Goal: Task Accomplishment & Management: Manage account settings

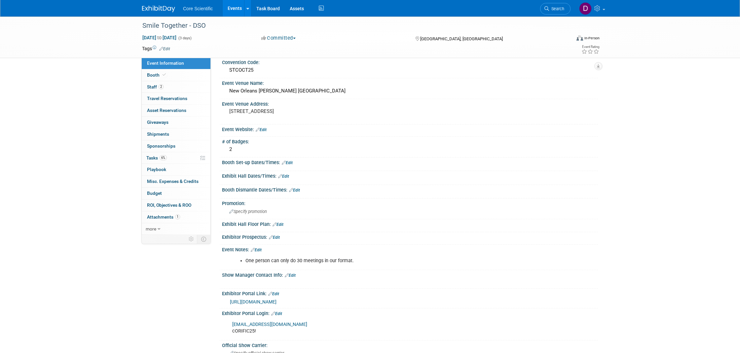
scroll to position [8, 0]
click at [276, 298] on link "https://matchmaking.grip.events/smiletogether/event-login" at bounding box center [253, 300] width 47 height 5
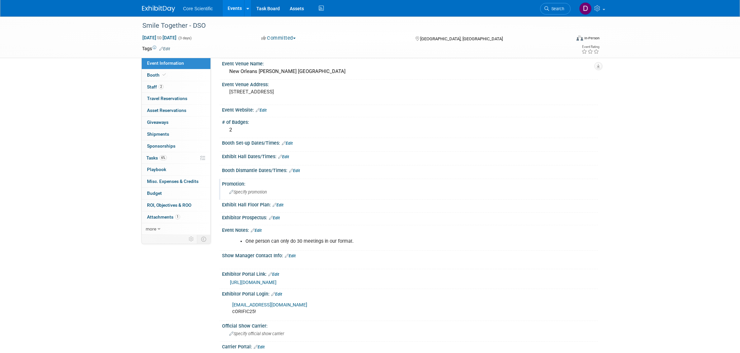
scroll to position [35, 0]
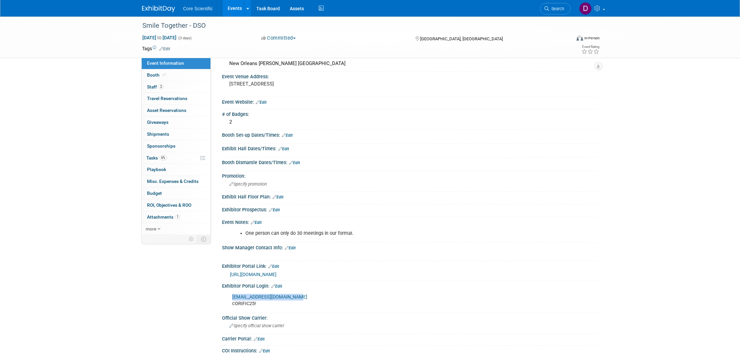
drag, startPoint x: 290, startPoint y: 293, endPoint x: 254, endPoint y: 295, distance: 36.0
click at [232, 293] on div "rwolff@core-scientific.com cORIFIC25!" at bounding box center [377, 301] width 298 height 20
copy link "rwolff@core-scientific.com"
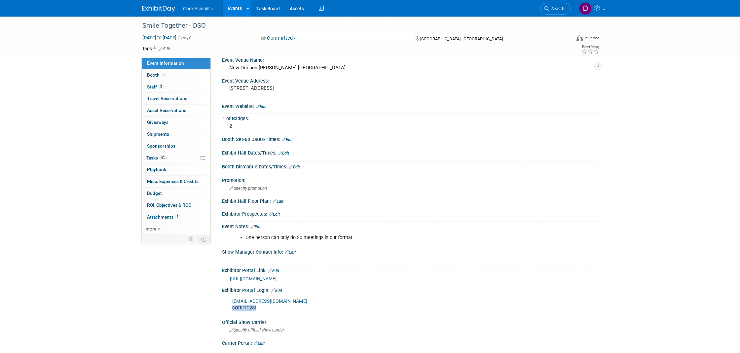
scroll to position [31, 0]
drag, startPoint x: 261, startPoint y: 307, endPoint x: 235, endPoint y: 306, distance: 26.1
click at [233, 306] on div "rwolff@core-scientific.com cORIFIC25!" at bounding box center [377, 304] width 298 height 20
copy div "cORIFIC25!"
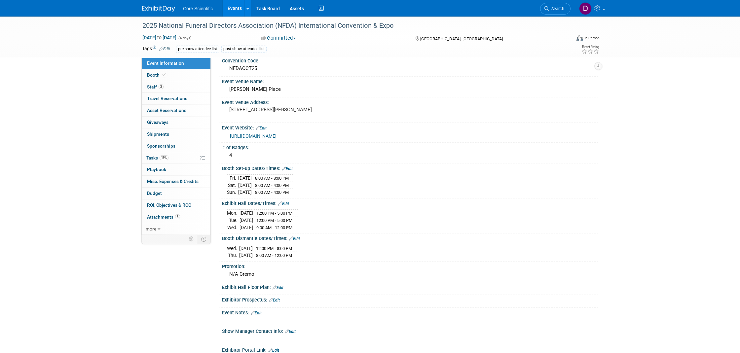
scroll to position [14, 0]
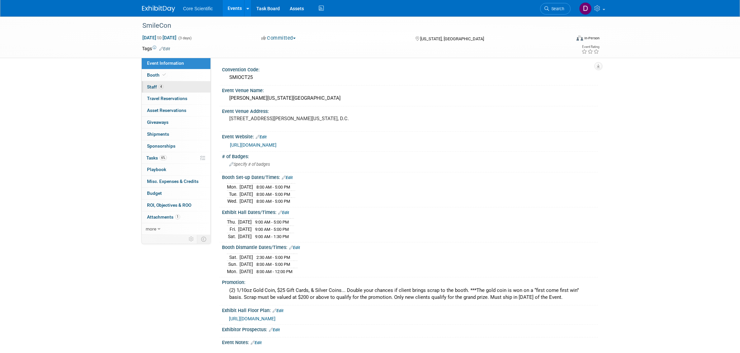
click at [173, 86] on link "4 Staff 4" at bounding box center [176, 87] width 69 height 12
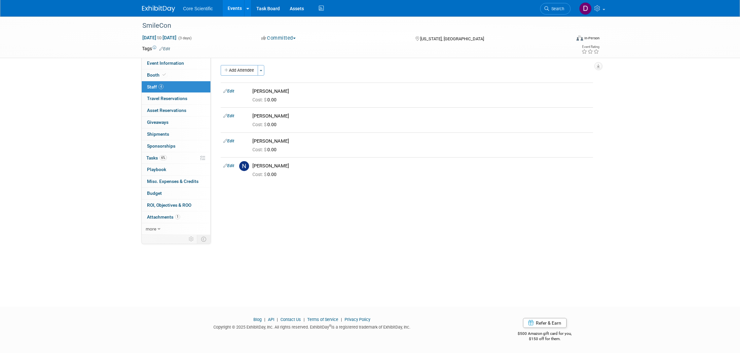
scroll to position [1, 0]
click at [230, 141] on link "Edit" at bounding box center [228, 141] width 11 height 5
select select "208ec0c9-894b-4238-a38c-88ab4f52d0e9"
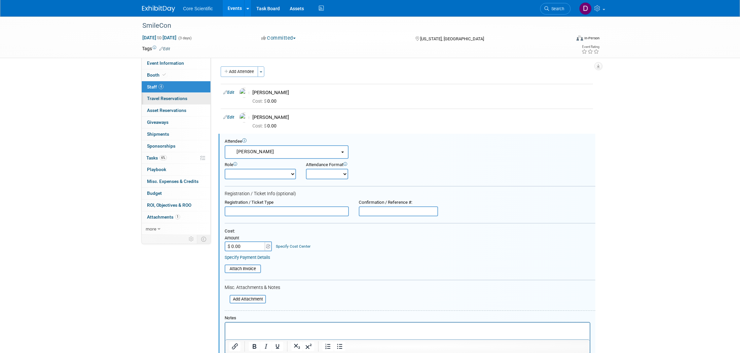
scroll to position [0, 0]
click at [169, 62] on span "Event Information" at bounding box center [165, 62] width 37 height 5
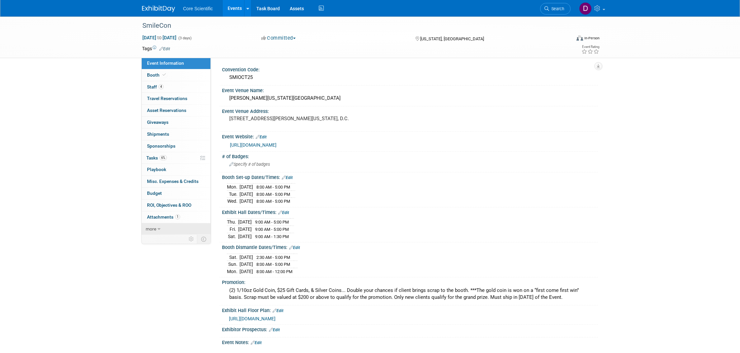
click at [170, 225] on link "more" at bounding box center [176, 229] width 69 height 12
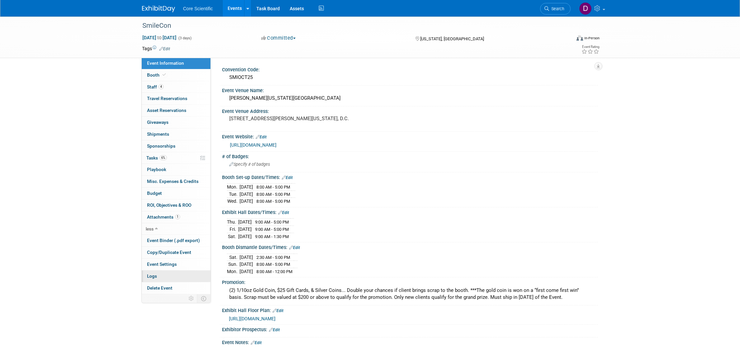
click at [168, 270] on link "Logs" at bounding box center [176, 276] width 69 height 12
